Goal: Information Seeking & Learning: Learn about a topic

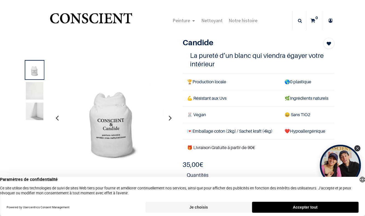
scroll to position [1, 0]
click at [171, 117] on icon "button" at bounding box center [170, 117] width 3 height 15
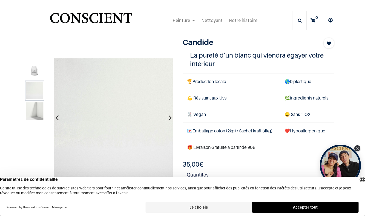
click at [169, 117] on icon "button" at bounding box center [170, 117] width 3 height 15
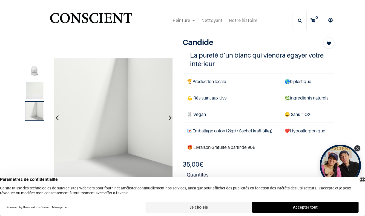
click at [169, 117] on icon "button" at bounding box center [170, 117] width 3 height 15
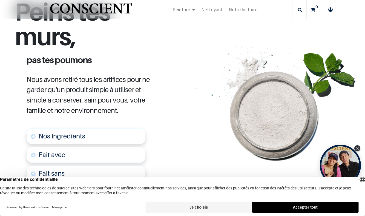
scroll to position [259, 0]
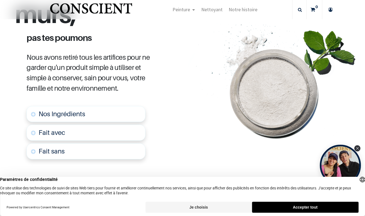
click at [33, 114] on link "Nos Ingrédients" at bounding box center [86, 114] width 118 height 16
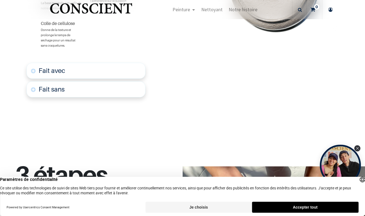
scroll to position [413, 0]
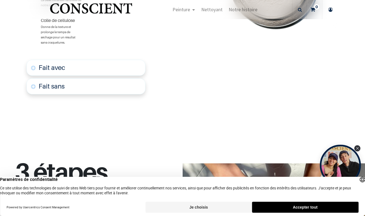
click at [35, 67] on link "Fait avec" at bounding box center [86, 68] width 118 height 16
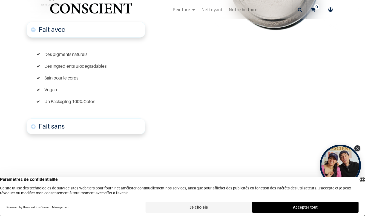
scroll to position [452, 0]
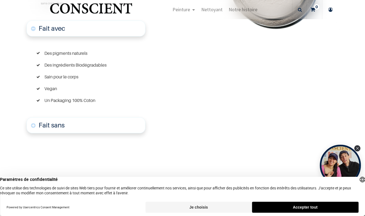
click at [32, 125] on link "Fait sans" at bounding box center [86, 125] width 118 height 16
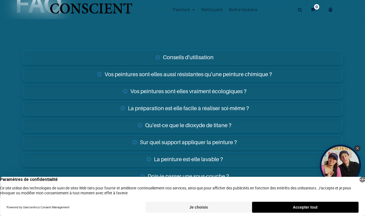
scroll to position [1088, 0]
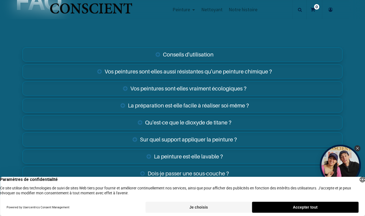
click at [160, 53] on link "Conseils d'utilisation" at bounding box center [182, 54] width 320 height 14
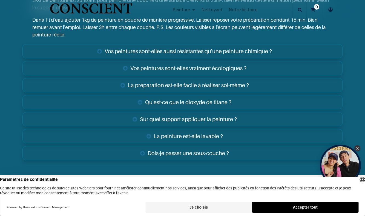
scroll to position [1165, 0]
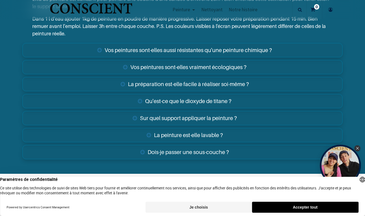
click at [123, 83] on link "La préparation est-elle facile à réaliser soi-même ?" at bounding box center [182, 84] width 320 height 14
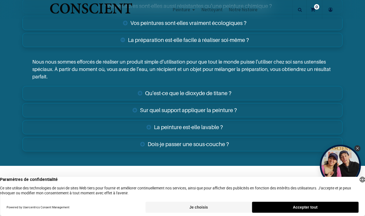
scroll to position [1212, 0]
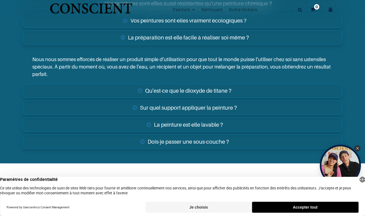
click at [141, 92] on link "Qu'est-ce que le dioxyde de titane ?" at bounding box center [182, 90] width 320 height 14
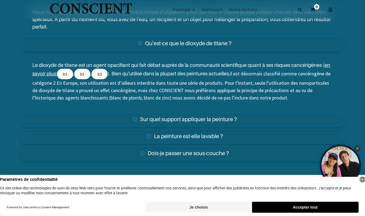
scroll to position [1260, 0]
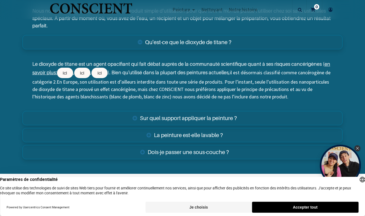
click at [136, 119] on link "Sur quel support appliquer la peinture ?" at bounding box center [182, 118] width 320 height 14
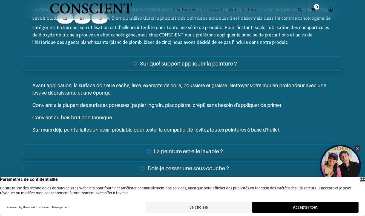
scroll to position [1349, 0]
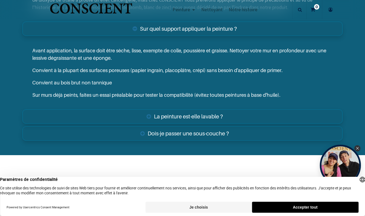
click at [149, 119] on link "La peinture est-elle lavable ?" at bounding box center [182, 116] width 320 height 14
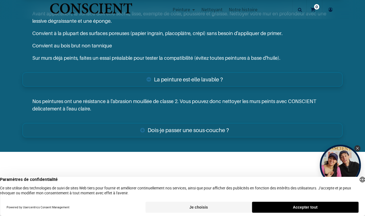
scroll to position [1389, 0]
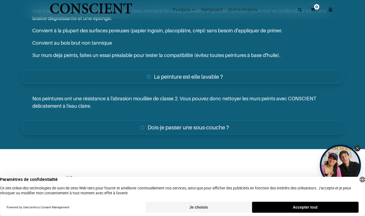
click at [143, 130] on link "Dois-je passer une sous-couche ?" at bounding box center [182, 127] width 320 height 14
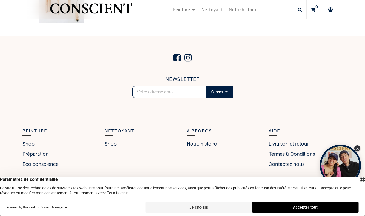
scroll to position [1658, 0]
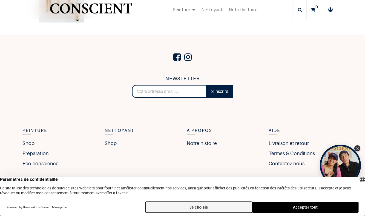
click at [218, 207] on button "Je choisis" at bounding box center [198, 206] width 106 height 11
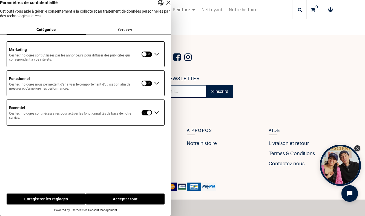
click at [164, 7] on div "Fermer la couche" at bounding box center [168, 3] width 8 height 8
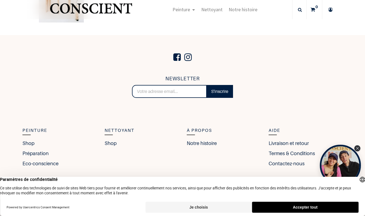
click at [217, 205] on button "Je choisis" at bounding box center [198, 206] width 106 height 11
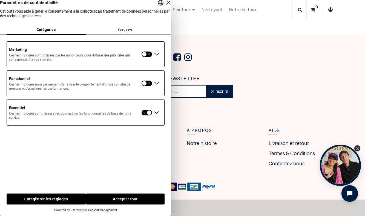
click at [64, 199] on button "Enregistrer les réglages" at bounding box center [46, 198] width 79 height 11
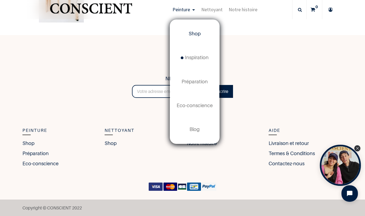
click at [198, 32] on span "Shop" at bounding box center [195, 34] width 12 height 6
click at [198, 33] on span "Shop" at bounding box center [195, 34] width 12 height 6
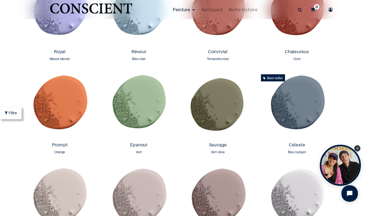
scroll to position [698, 0]
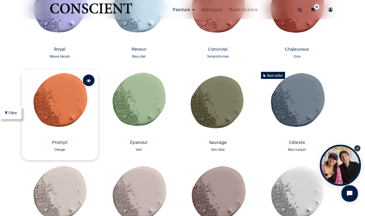
click at [87, 82] on span at bounding box center [88, 80] width 4 height 12
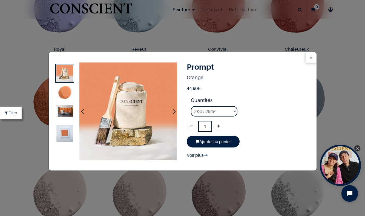
click at [174, 111] on icon "button" at bounding box center [174, 111] width 3 height 15
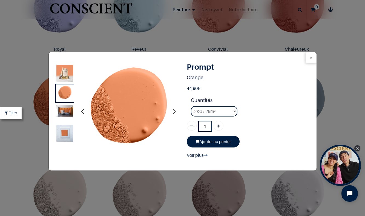
click at [174, 111] on icon "button" at bounding box center [174, 111] width 3 height 15
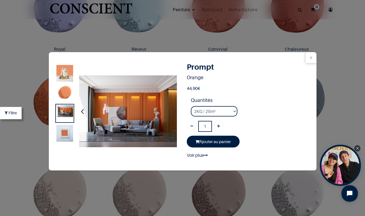
click at [68, 134] on img at bounding box center [65, 133] width 17 height 17
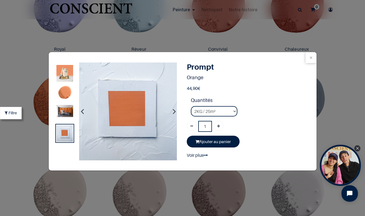
click at [175, 112] on icon "button" at bounding box center [174, 111] width 3 height 15
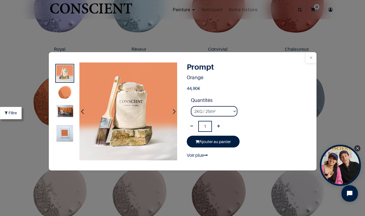
click at [311, 58] on button "Close" at bounding box center [310, 57] width 11 height 11
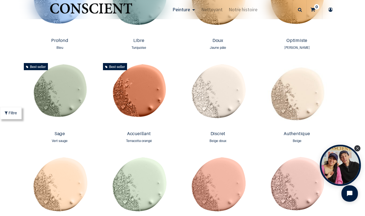
scroll to position [423, 0]
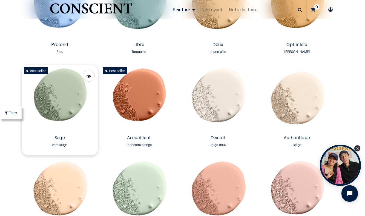
click at [71, 103] on img at bounding box center [60, 99] width 76 height 68
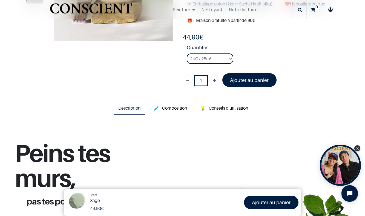
scroll to position [105, 0]
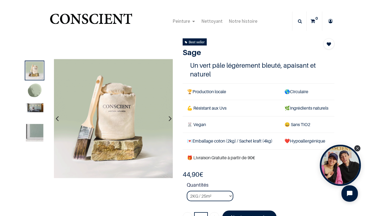
scroll to position [1, 0]
